Goal: Information Seeking & Learning: Check status

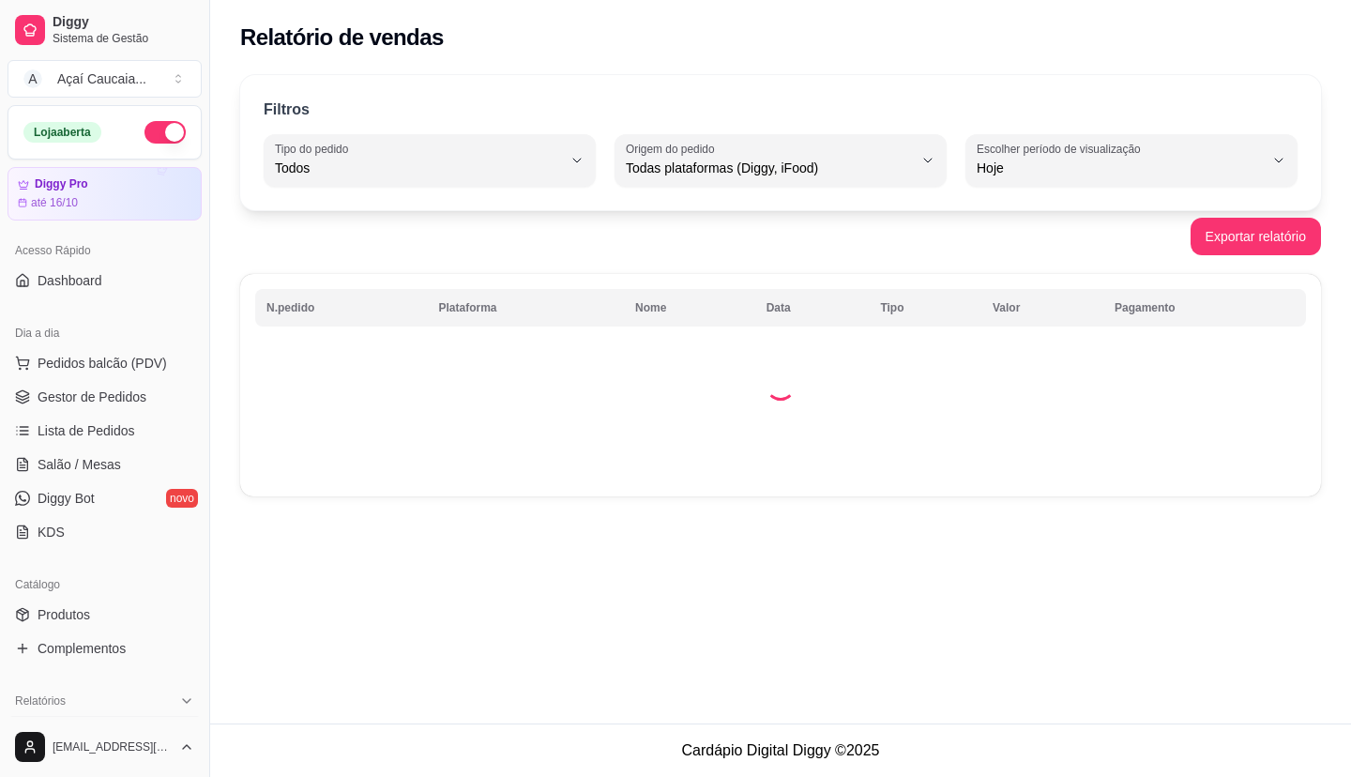
select select "ALL"
select select "0"
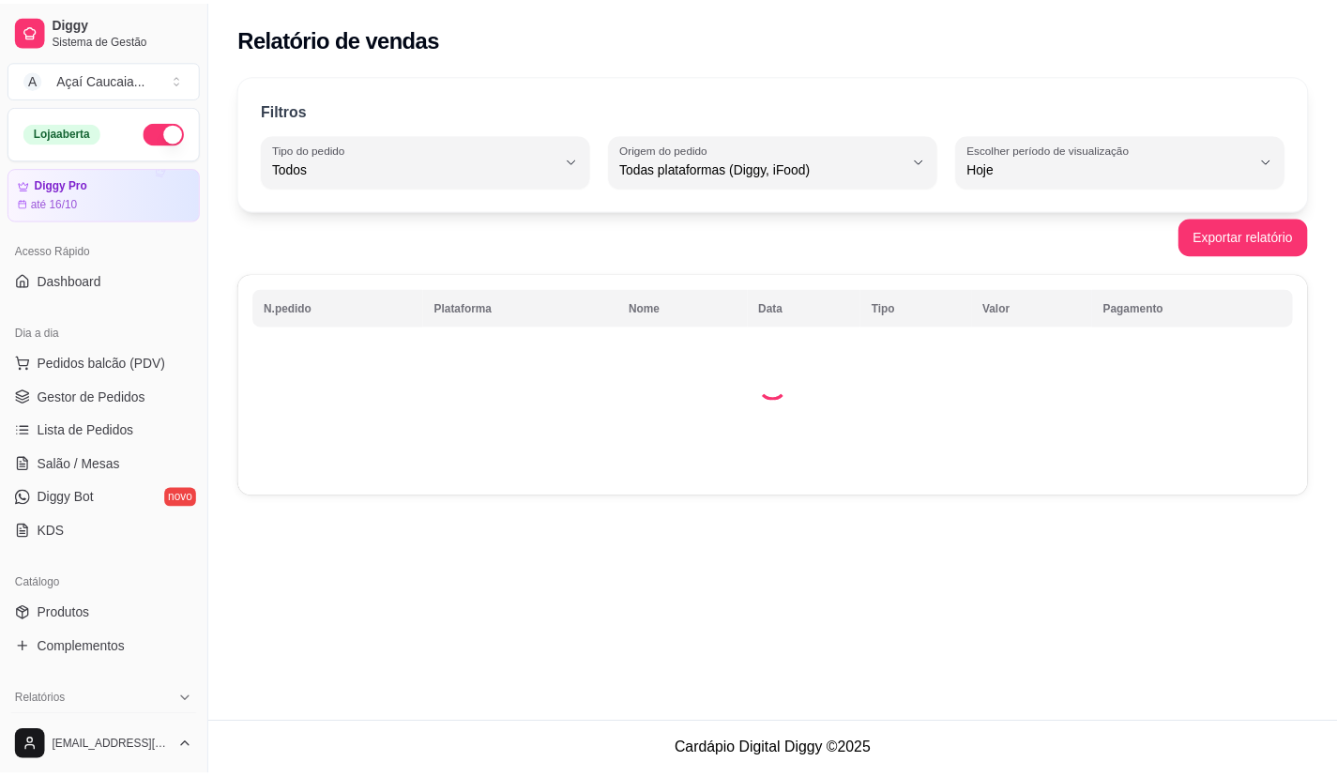
scroll to position [188, 0]
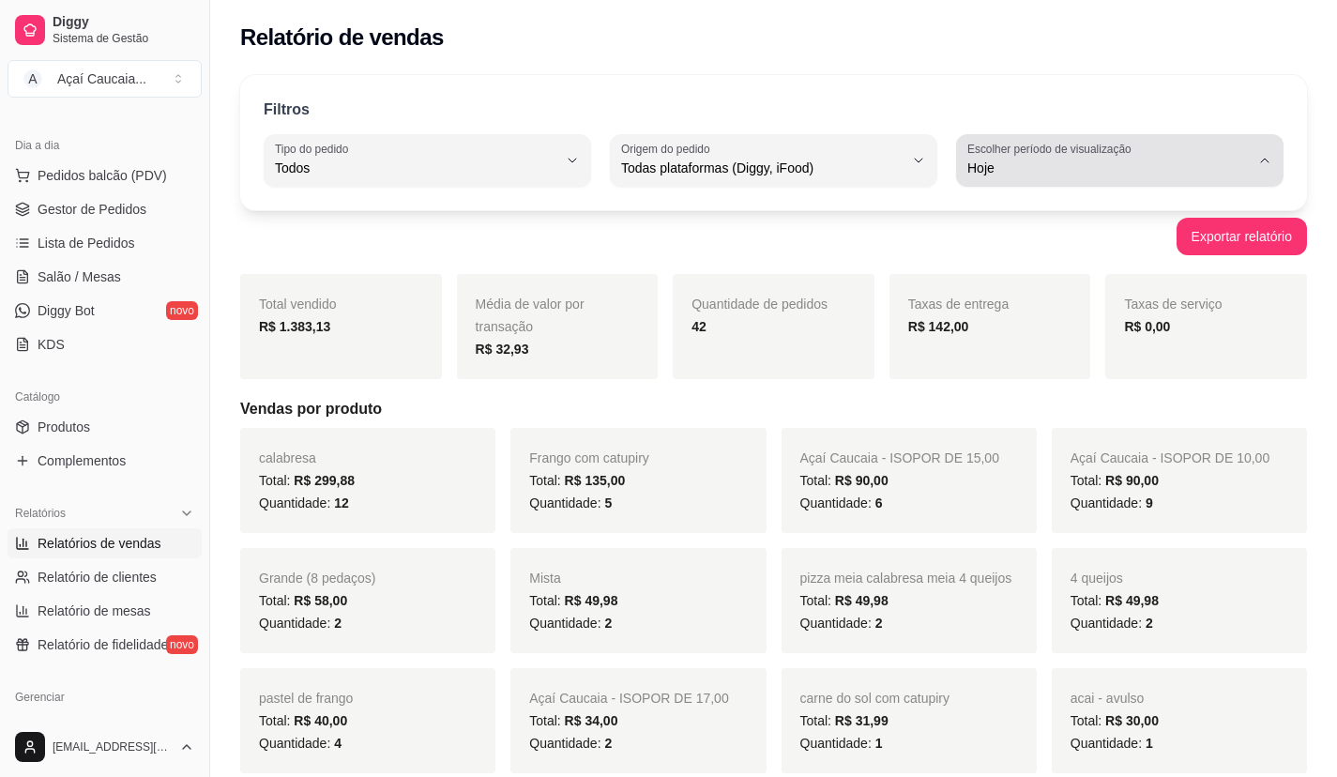
click at [1010, 174] on span "Hoje" at bounding box center [1108, 168] width 282 height 19
click at [910, 241] on div "Exportar relatório" at bounding box center [773, 237] width 1067 height 38
type input "7"
select select "7"
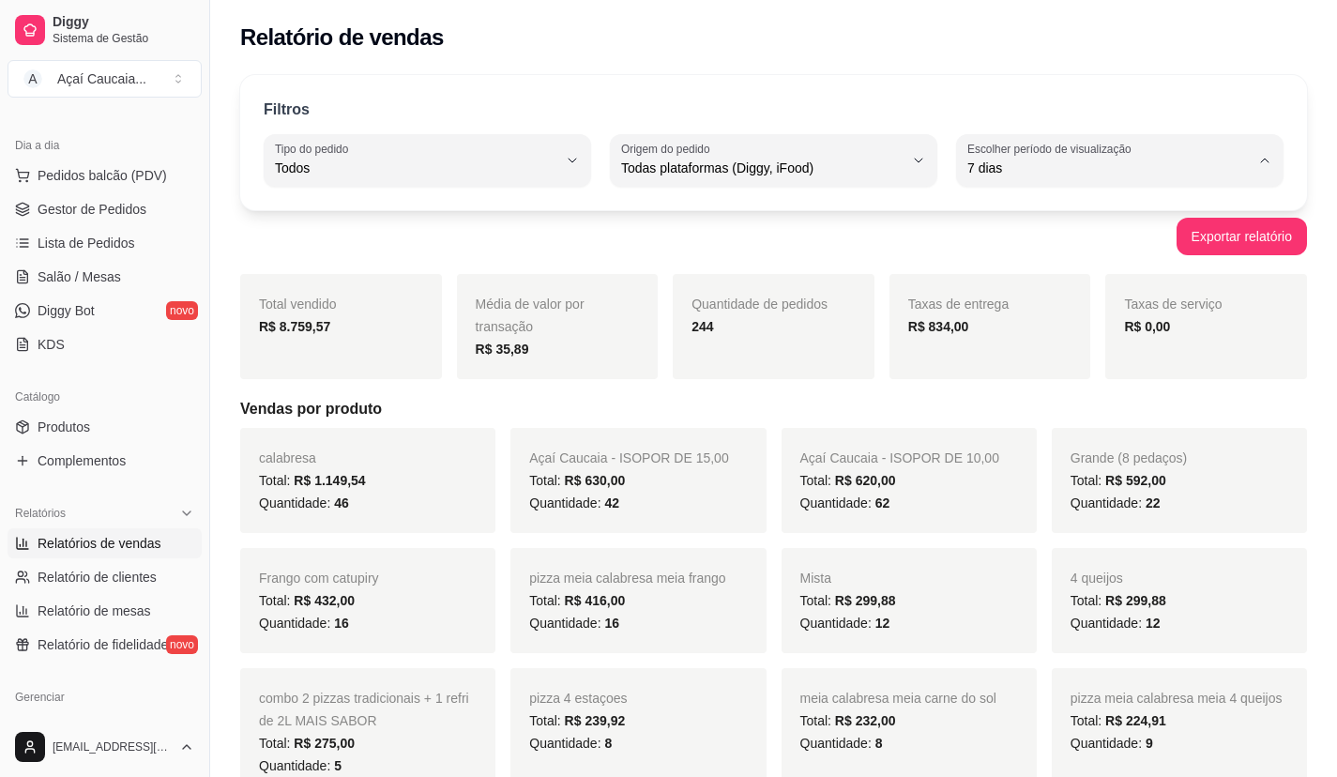
click at [1024, 216] on span "Hoje" at bounding box center [1110, 213] width 267 height 18
type input "0"
select select "0"
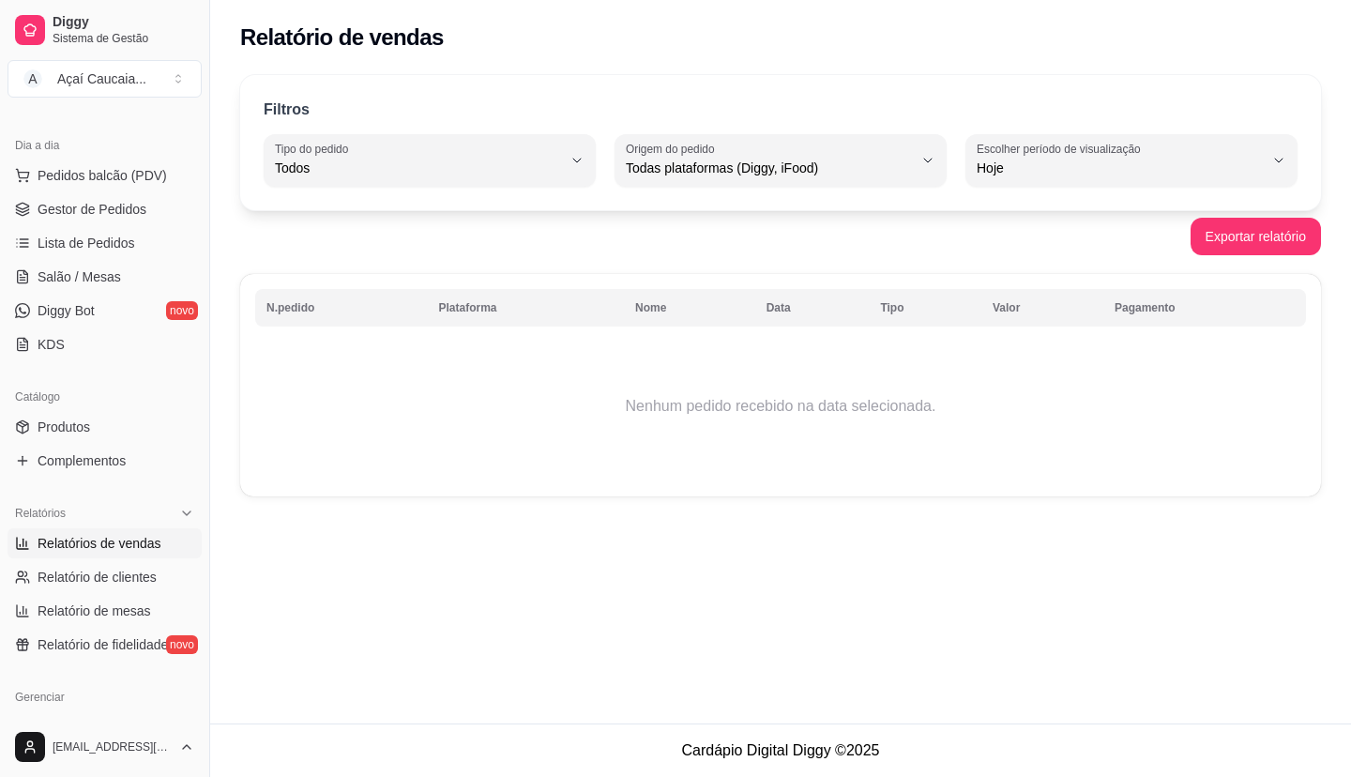
click at [1000, 196] on div "Filtros ALL Tipo do pedido Todos Entrega Retirada Mesa Consumo local Tipo do pe…" at bounding box center [780, 142] width 1081 height 135
click at [991, 140] on button "Escolher período de visualização Hoje" at bounding box center [1131, 160] width 332 height 53
click at [1008, 250] on span "Ontem" at bounding box center [1122, 244] width 272 height 18
type input "1"
select select "1"
